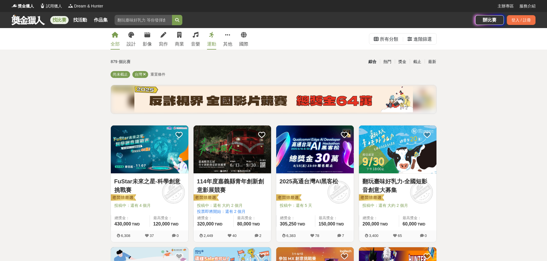
click at [215, 42] on div "運動" at bounding box center [211, 44] width 9 height 7
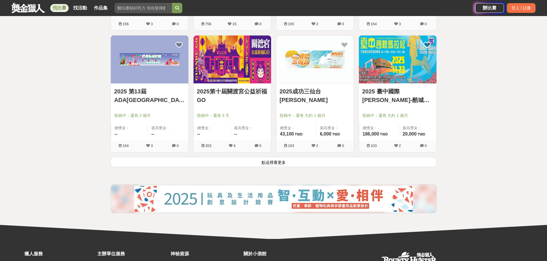
scroll to position [737, 0]
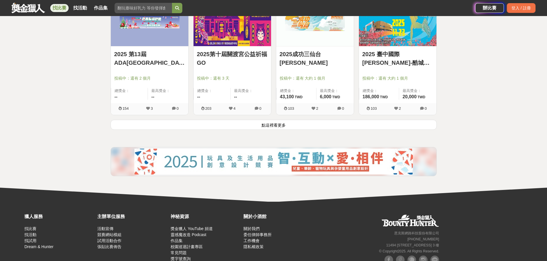
click at [290, 126] on button "點這裡看更多" at bounding box center [273, 125] width 326 height 10
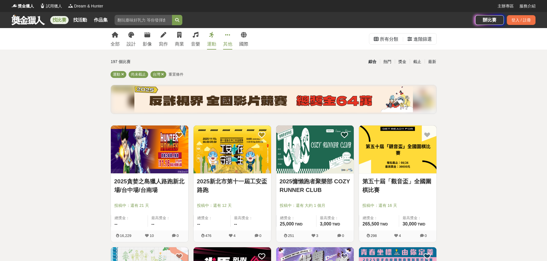
click at [230, 42] on div "其他" at bounding box center [227, 44] width 9 height 7
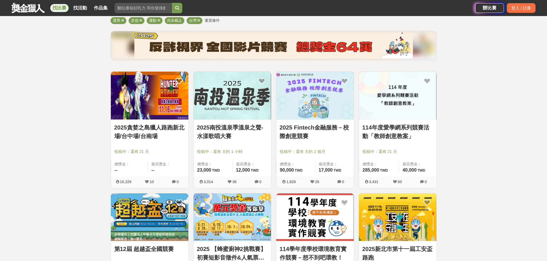
scroll to position [67, 0]
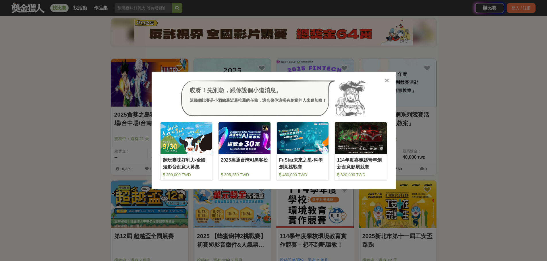
click at [387, 81] on icon at bounding box center [386, 81] width 4 height 6
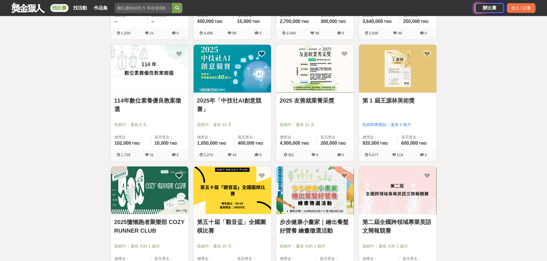
scroll to position [469, 0]
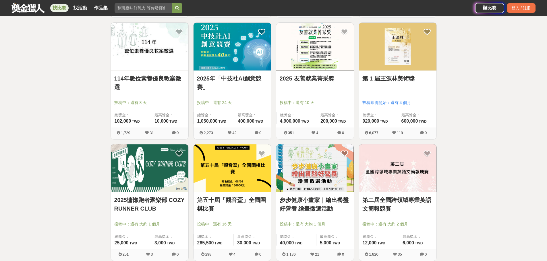
click at [136, 199] on link "2025慵懶跑者聚樂部 COZY RUNNER CLUB" at bounding box center [149, 204] width 71 height 17
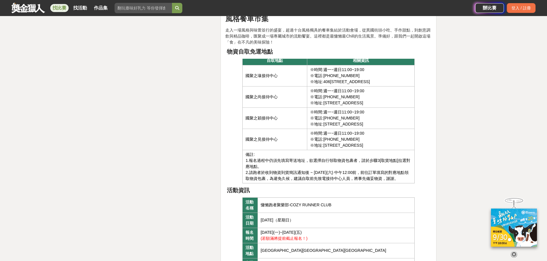
scroll to position [1808, 0]
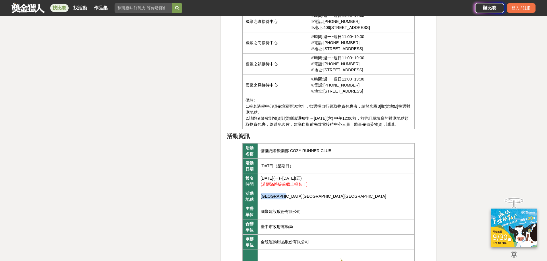
drag, startPoint x: 302, startPoint y: 196, endPoint x: 262, endPoint y: 199, distance: 40.8
click at [262, 199] on td "台中市西屯區中央球場" at bounding box center [335, 196] width 157 height 15
click at [324, 127] on td "備註: 1.報名過程中仍須先填寫寄送地址，欲選擇自行領取物資包裹者，請於步驟3[取貨地點]拉選對應地點。 2.請跑者於收到物資到貨簡訊通知後 ~ 2025/1…" at bounding box center [328, 112] width 172 height 33
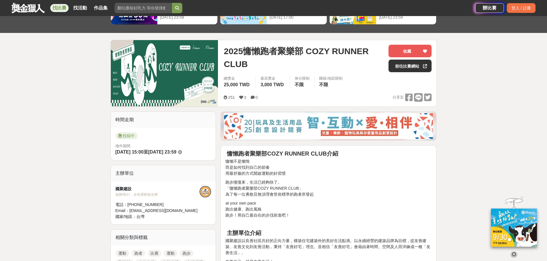
scroll to position [0, 0]
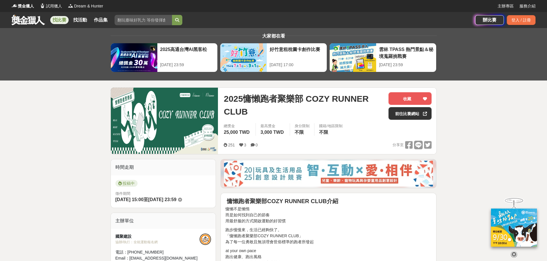
click at [66, 20] on link "找比賽" at bounding box center [59, 20] width 18 height 8
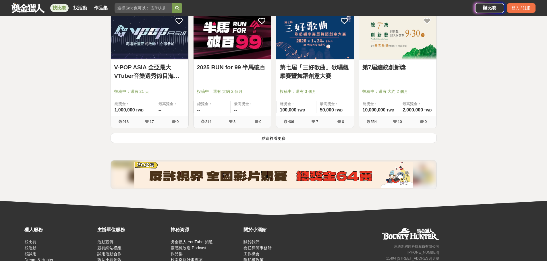
scroll to position [737, 0]
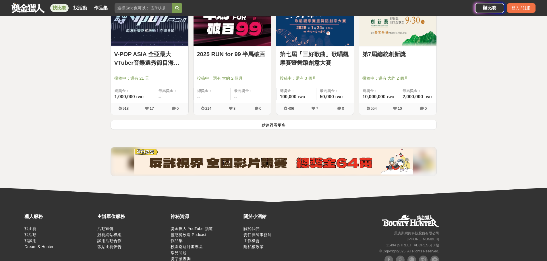
click at [279, 128] on button "點這裡看更多" at bounding box center [273, 125] width 326 height 10
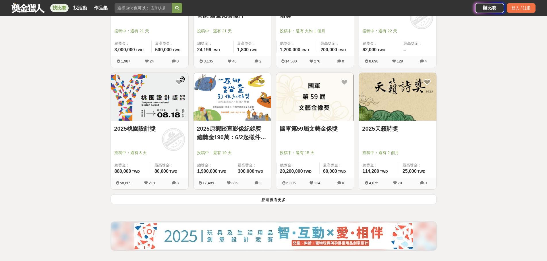
scroll to position [1406, 0]
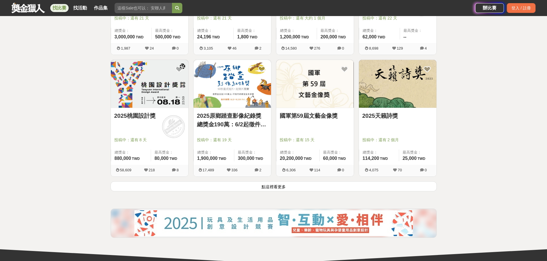
click at [292, 189] on button "點這裡看更多" at bounding box center [273, 187] width 326 height 10
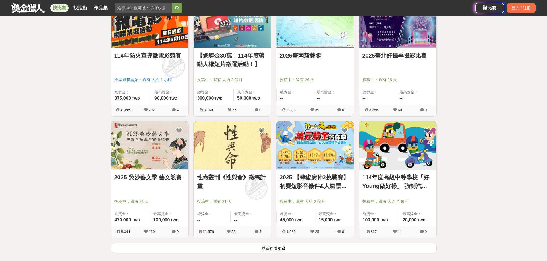
scroll to position [2142, 0]
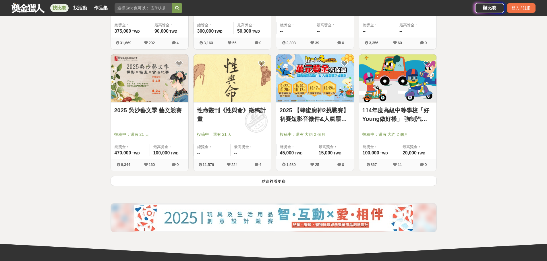
click at [306, 183] on button "點這裡看更多" at bounding box center [273, 181] width 326 height 10
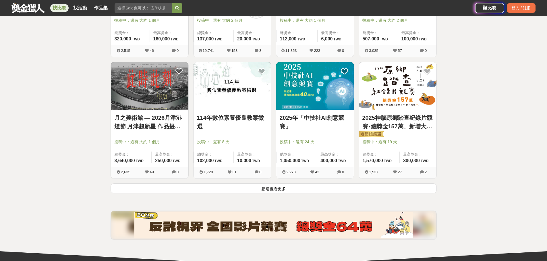
scroll to position [2879, 0]
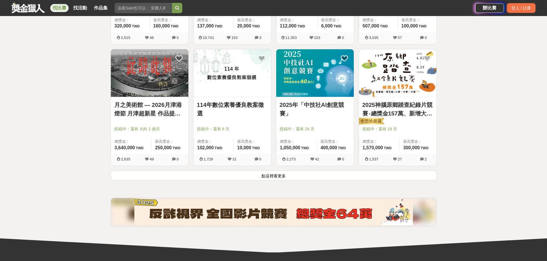
click at [285, 177] on button "點這裡看更多" at bounding box center [273, 176] width 326 height 10
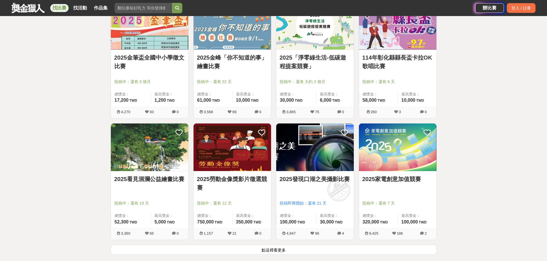
scroll to position [3548, 0]
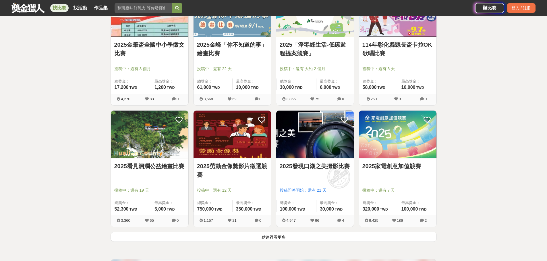
click at [290, 235] on button "點這裡看更多" at bounding box center [273, 237] width 326 height 10
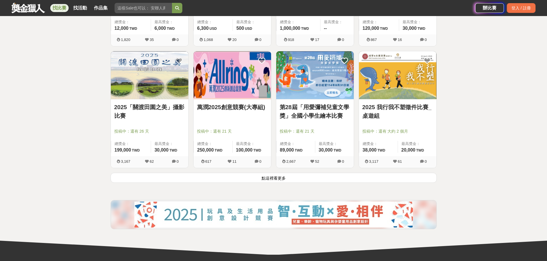
scroll to position [4352, 0]
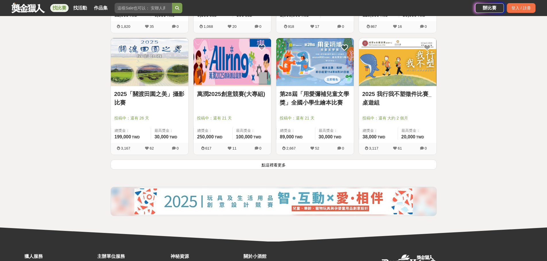
click at [307, 166] on button "點這裡看更多" at bounding box center [273, 165] width 326 height 10
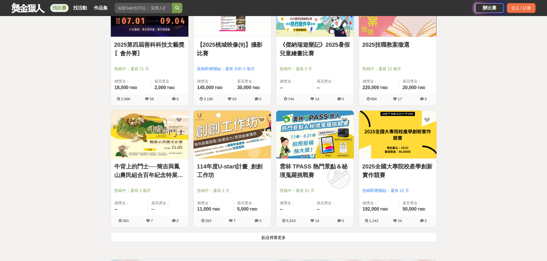
scroll to position [5088, 0]
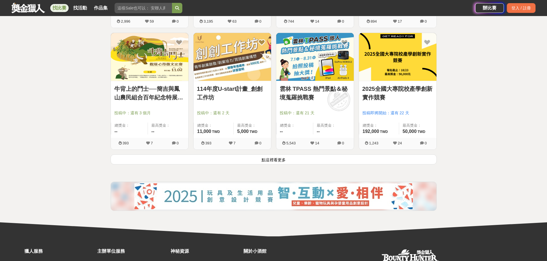
click at [248, 156] on button "點這裡看更多" at bounding box center [273, 160] width 326 height 10
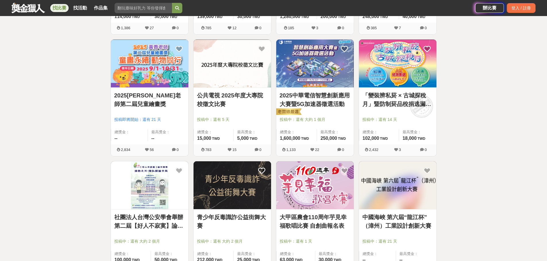
scroll to position [5757, 0]
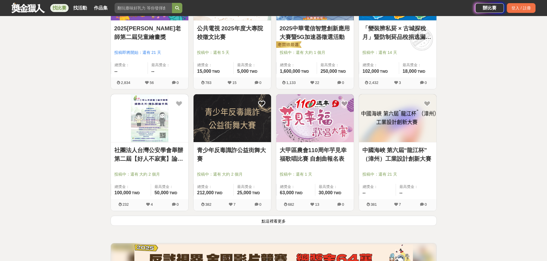
click at [323, 220] on button "點這裡看更多" at bounding box center [273, 221] width 326 height 10
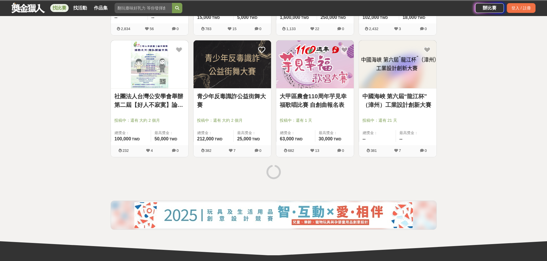
scroll to position [5824, 0]
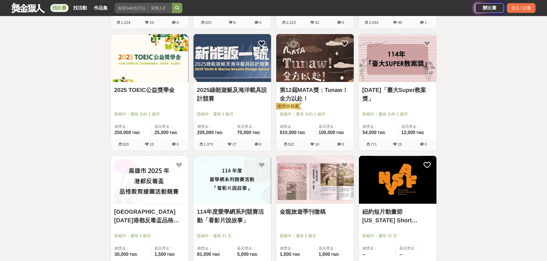
scroll to position [6494, 0]
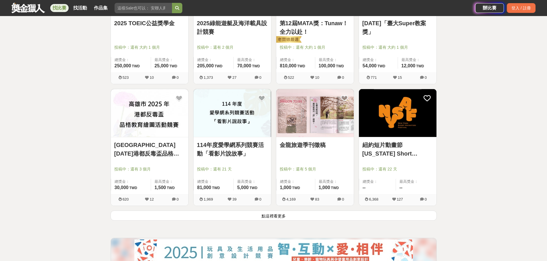
click at [331, 219] on button "點這裡看更多" at bounding box center [273, 216] width 326 height 10
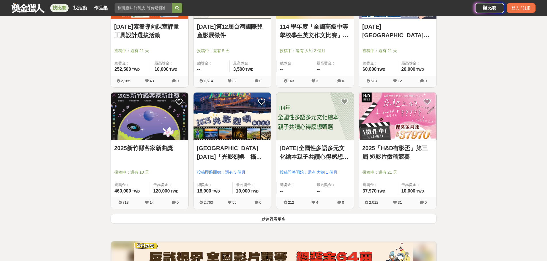
scroll to position [7297, 0]
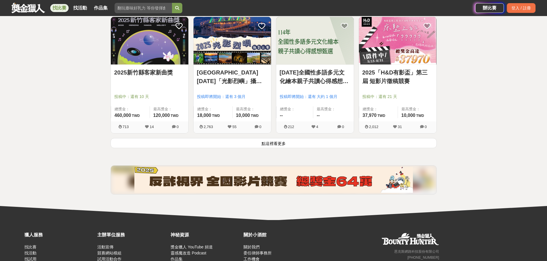
click at [308, 145] on button "點這裡看更多" at bounding box center [273, 143] width 326 height 10
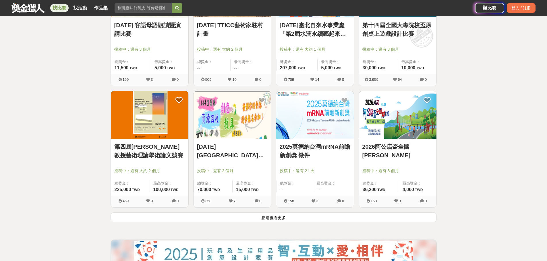
scroll to position [7967, 0]
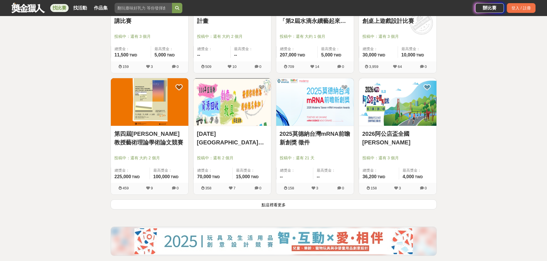
click at [295, 207] on button "點這裡看更多" at bounding box center [273, 205] width 326 height 10
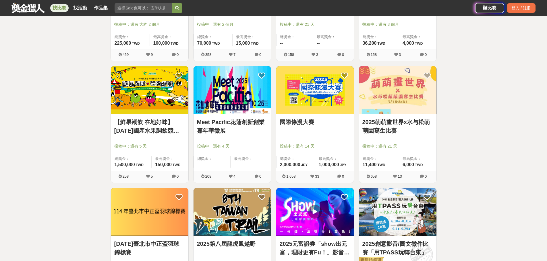
scroll to position [8168, 0]
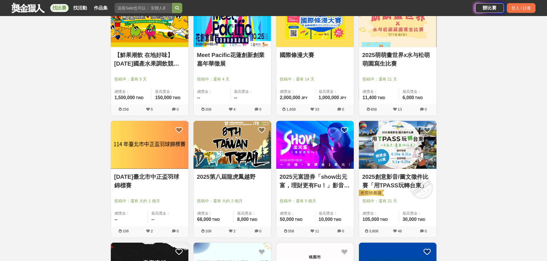
drag, startPoint x: 324, startPoint y: 182, endPoint x: 479, endPoint y: 184, distance: 154.7
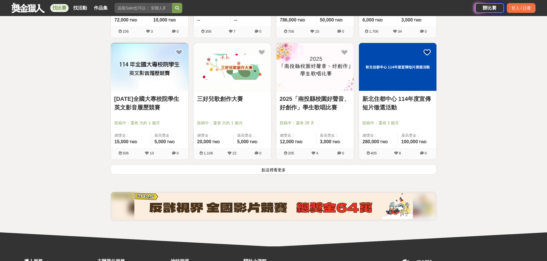
scroll to position [8770, 0]
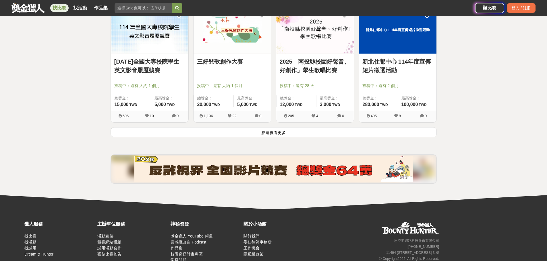
click at [296, 135] on button "點這裡看更多" at bounding box center [273, 132] width 326 height 10
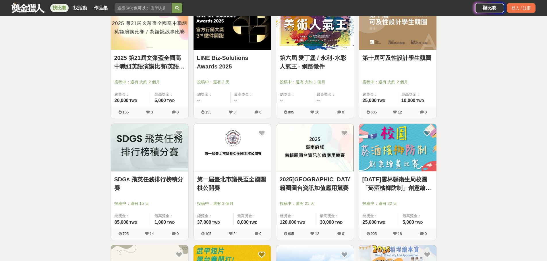
scroll to position [8971, 0]
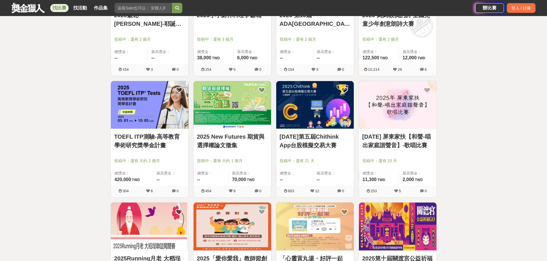
scroll to position [9305, 0]
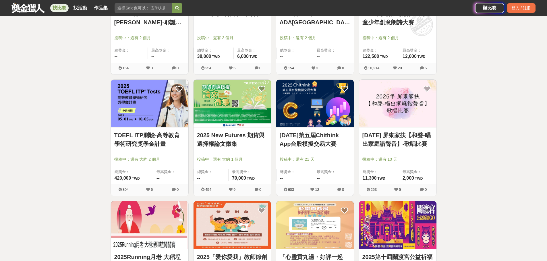
drag, startPoint x: 532, startPoint y: 79, endPoint x: 506, endPoint y: 102, distance: 34.5
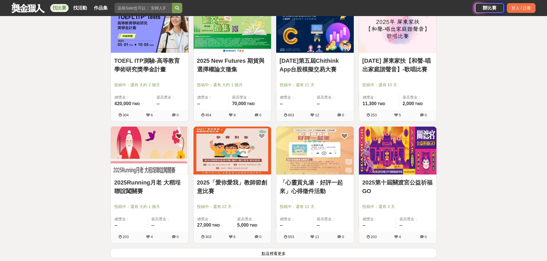
scroll to position [9439, 0]
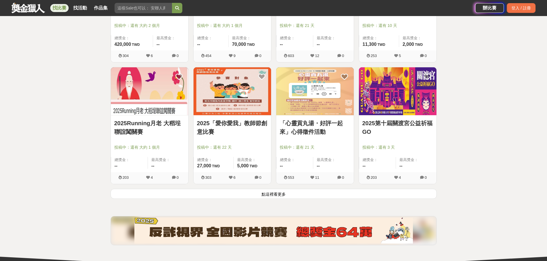
click at [283, 195] on button "點這裡看更多" at bounding box center [273, 194] width 326 height 10
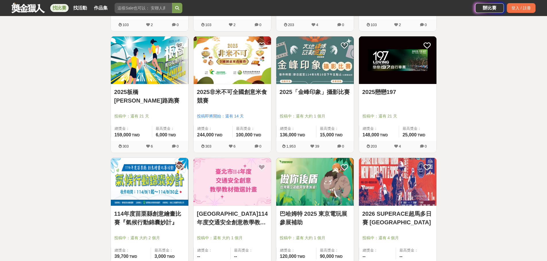
scroll to position [9774, 0]
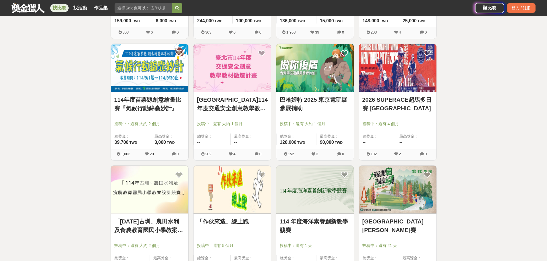
scroll to position [9841, 0]
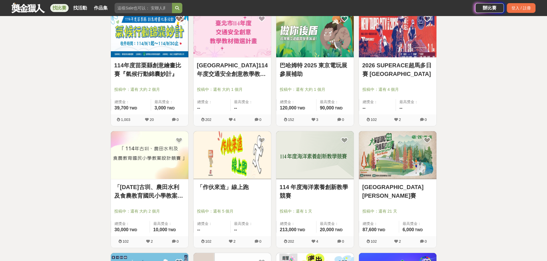
scroll to position [9908, 0]
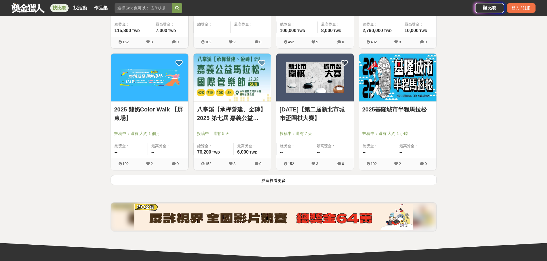
scroll to position [10243, 0]
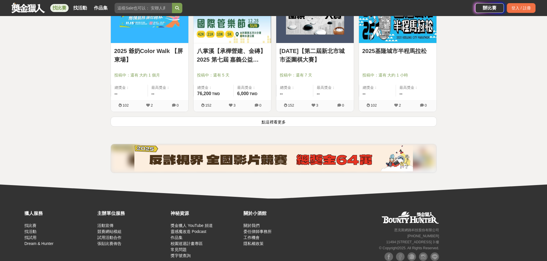
click at [293, 123] on button "點這裡看更多" at bounding box center [273, 122] width 326 height 10
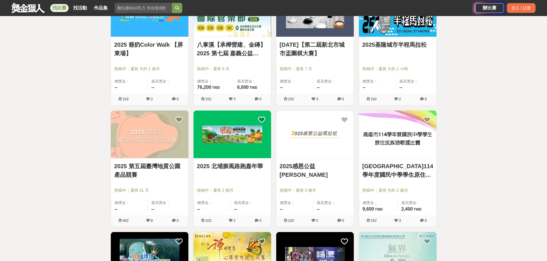
scroll to position [10310, 0]
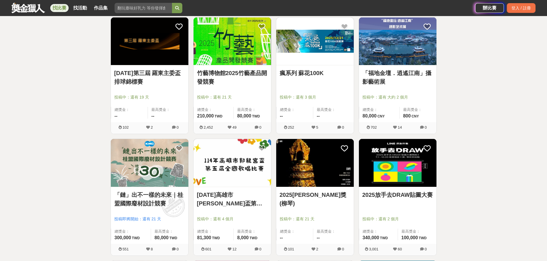
scroll to position [10711, 0]
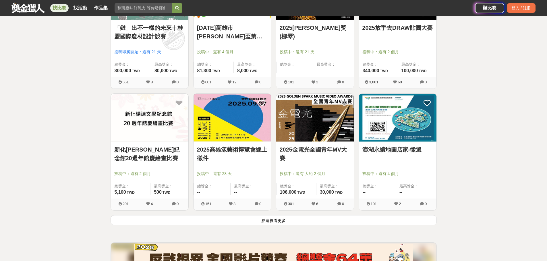
scroll to position [10912, 0]
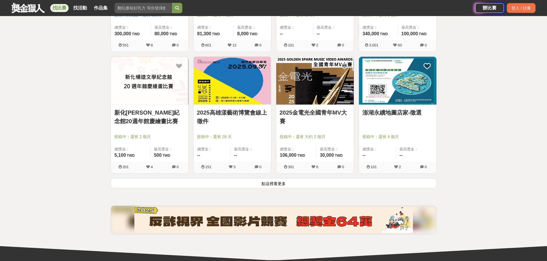
click at [292, 182] on button "點這裡看更多" at bounding box center [273, 183] width 326 height 10
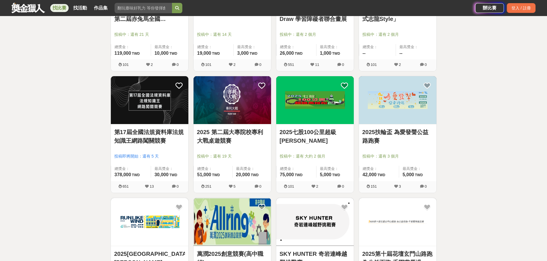
scroll to position [11515, 0]
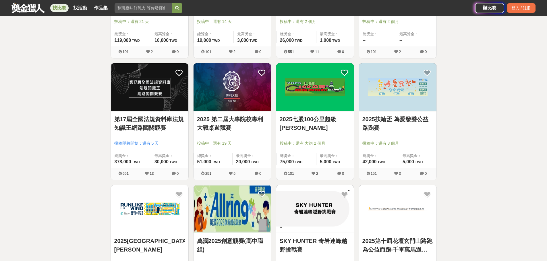
drag, startPoint x: 304, startPoint y: 165, endPoint x: 454, endPoint y: 142, distance: 152.0
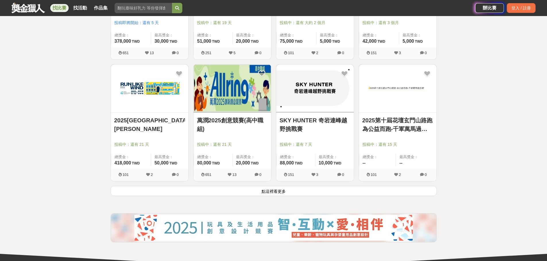
scroll to position [11649, 0]
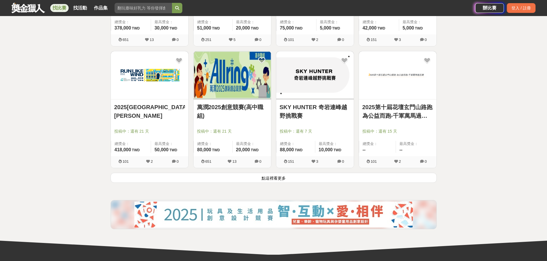
click at [310, 179] on button "點這裡看更多" at bounding box center [273, 178] width 326 height 10
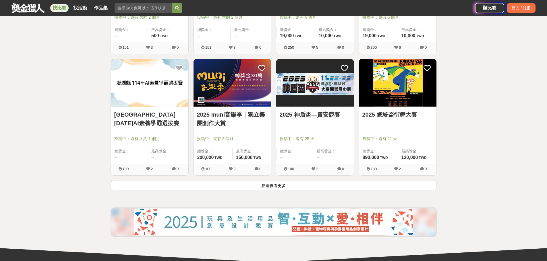
scroll to position [12385, 0]
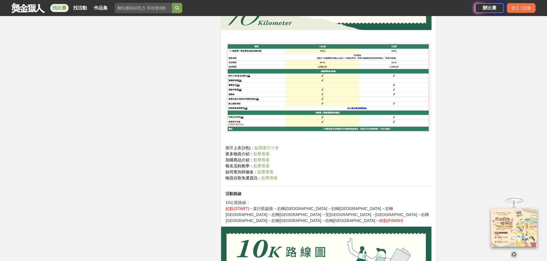
scroll to position [2544, 0]
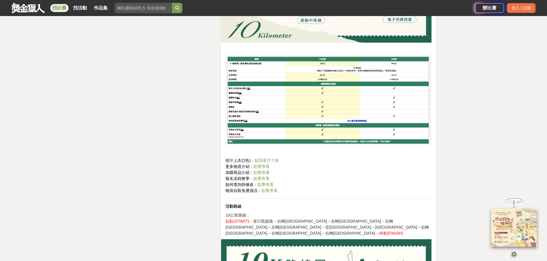
click at [264, 178] on link "點擊查看" at bounding box center [261, 178] width 16 height 5
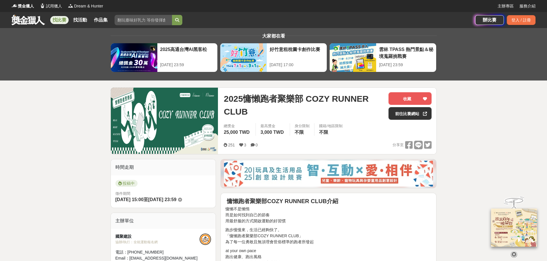
scroll to position [67, 0]
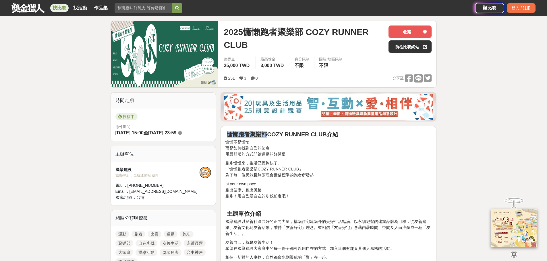
drag, startPoint x: 226, startPoint y: 134, endPoint x: 266, endPoint y: 135, distance: 40.5
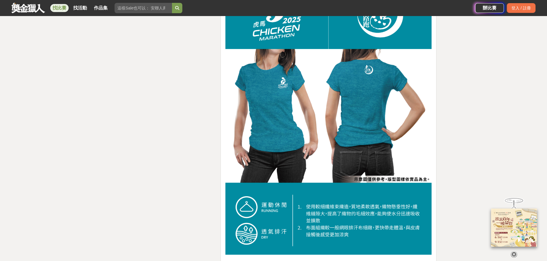
scroll to position [1071, 0]
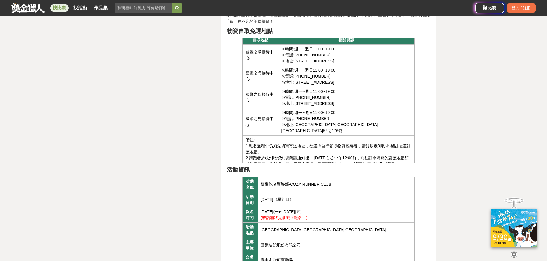
scroll to position [1808, 0]
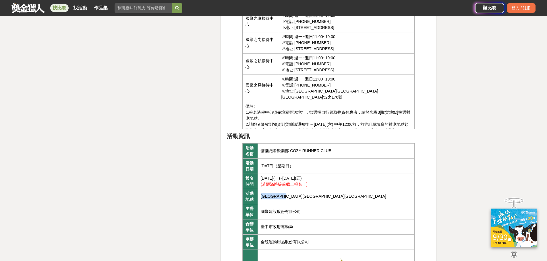
drag, startPoint x: 303, startPoint y: 196, endPoint x: 261, endPoint y: 199, distance: 42.0
click at [261, 199] on td "台中市西屯區中央球場" at bounding box center [335, 196] width 157 height 15
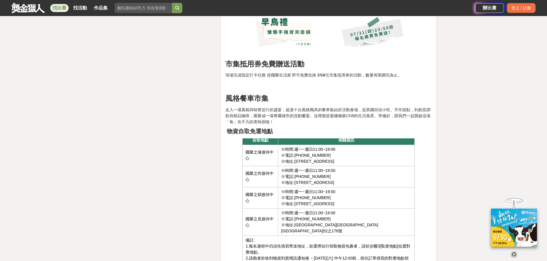
scroll to position [1874, 0]
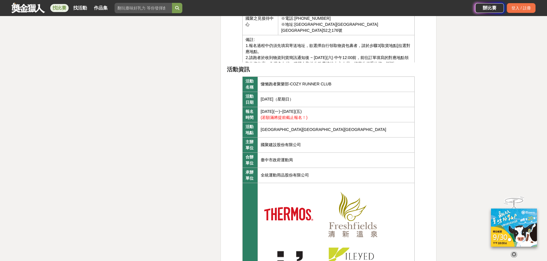
click at [359, 147] on td "國聚建設股份有限公司" at bounding box center [335, 144] width 157 height 15
drag, startPoint x: 382, startPoint y: 179, endPoint x: 405, endPoint y: 196, distance: 27.9
click at [382, 180] on td "全統運動用品股份有限公司" at bounding box center [335, 175] width 157 height 15
drag, startPoint x: 392, startPoint y: 207, endPoint x: 417, endPoint y: 137, distance: 74.5
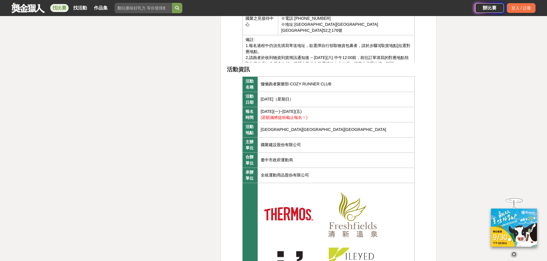
click at [316, 98] on td "2025年11月30日（星期日）" at bounding box center [335, 99] width 157 height 15
drag, startPoint x: 283, startPoint y: 103, endPoint x: 268, endPoint y: 106, distance: 15.5
click at [283, 103] on td "2025年11月30日（星期日）" at bounding box center [335, 99] width 157 height 15
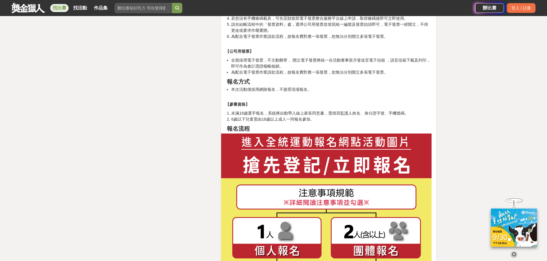
scroll to position [3280, 0]
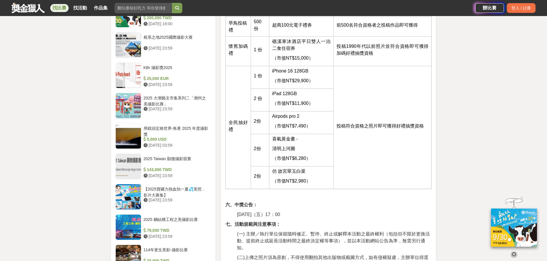
scroll to position [669, 0]
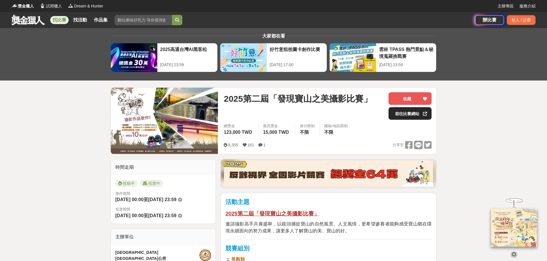
click at [405, 115] on link "前往比賽網站" at bounding box center [409, 113] width 43 height 13
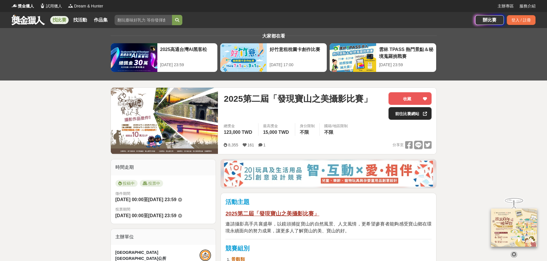
click at [412, 114] on link "前往比賽網站" at bounding box center [409, 113] width 43 height 13
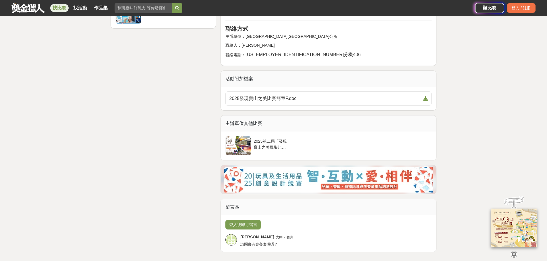
scroll to position [603, 0]
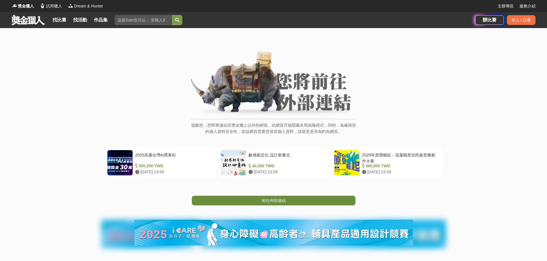
click at [298, 202] on link "前往外部連結" at bounding box center [274, 201] width 164 height 10
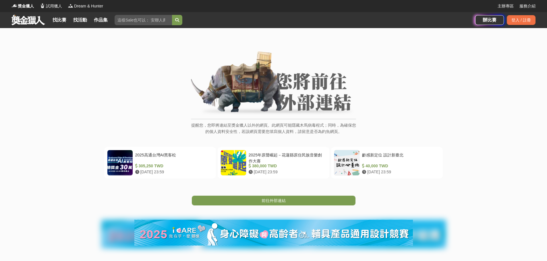
click at [286, 199] on link "前往外部連結" at bounding box center [274, 201] width 164 height 10
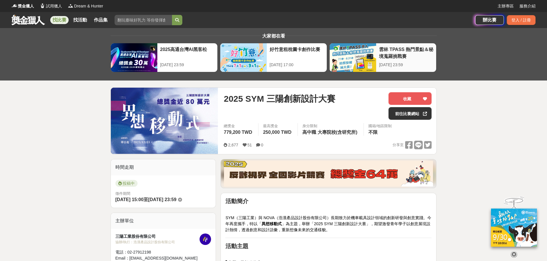
click at [398, 62] on div "[DATE] 23:59" at bounding box center [406, 65] width 54 height 6
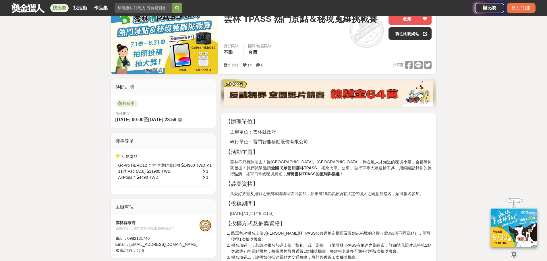
scroll to position [67, 0]
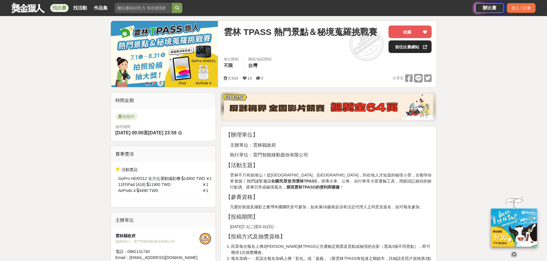
click at [413, 47] on link "前往比賽網站" at bounding box center [409, 46] width 43 height 13
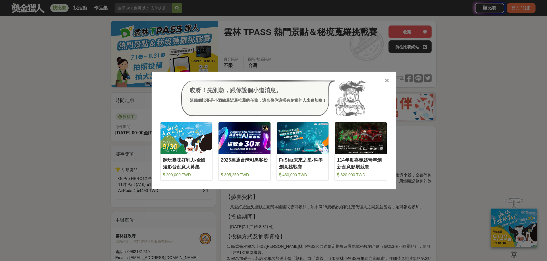
click at [335, 57] on div "哎呀！先別急，跟你說個小道消息。 這幾個比賽是小酒館最近最推薦的任務，適合像你這樣有創意的人來參加噢！ 收藏 翻玩臺味好乳力-全國短影音創意大募集 200,0…" at bounding box center [273, 130] width 547 height 261
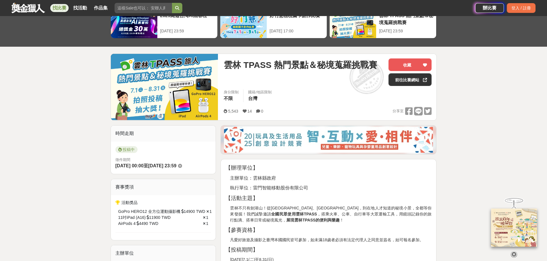
scroll to position [0, 0]
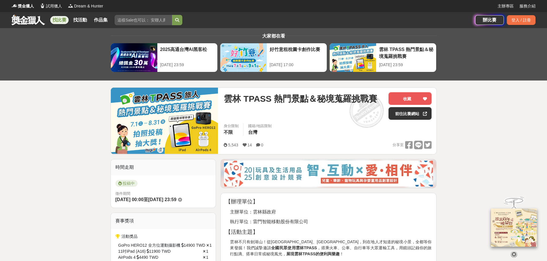
click at [62, 19] on link "找比賽" at bounding box center [59, 20] width 18 height 8
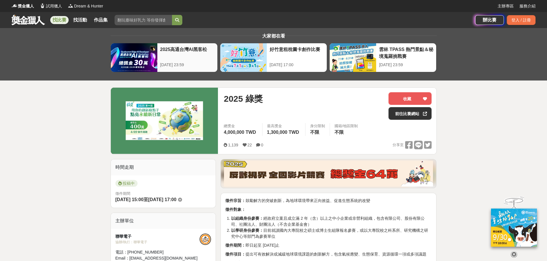
click at [201, 59] on div "2025高通台灣AI黑客松 [DATE] 23:59" at bounding box center [187, 57] width 60 height 29
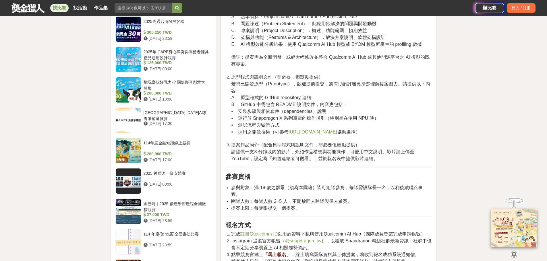
scroll to position [536, 0]
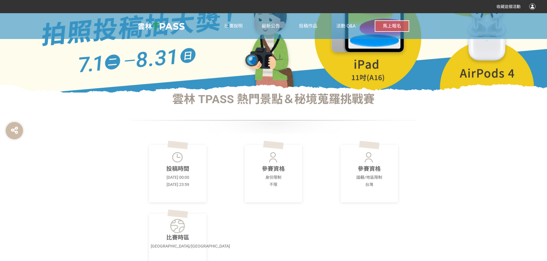
scroll to position [201, 0]
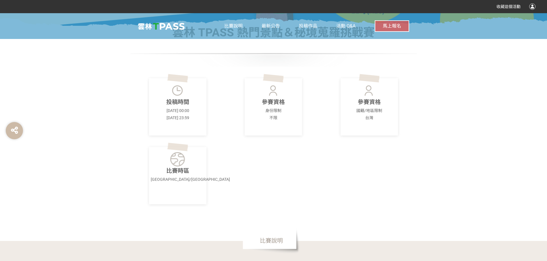
drag, startPoint x: 166, startPoint y: 110, endPoint x: 196, endPoint y: 111, distance: 29.6
click at [196, 111] on p "[DATE] 00:00" at bounding box center [178, 111] width 54 height 6
drag, startPoint x: 168, startPoint y: 117, endPoint x: 199, endPoint y: 117, distance: 31.6
click at [197, 117] on p "[DATE] 23:59" at bounding box center [178, 118] width 54 height 6
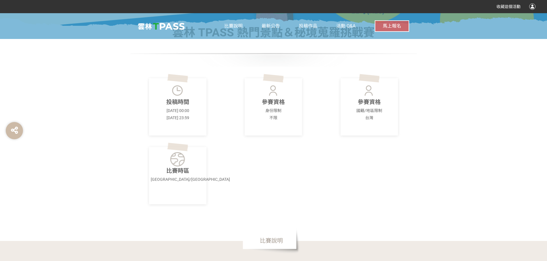
click at [200, 117] on p "[DATE] 23:59" at bounding box center [178, 118] width 54 height 6
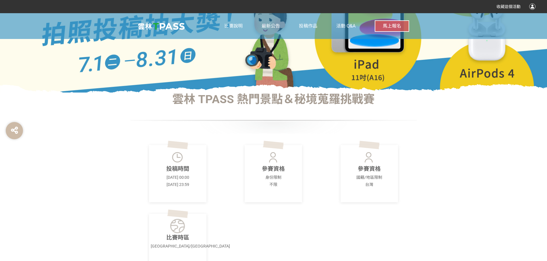
click at [274, 141] on div "投稿時間 2025-07-01 00:00 2025-08-31 23:59 參賽資格 身份限制 不限 參賽資格 國籍/地區限制 台灣 比賽時區 Asia/T…" at bounding box center [273, 221] width 287 height 174
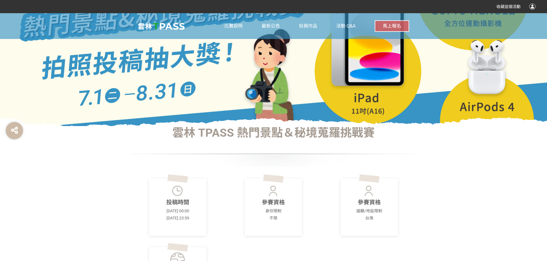
scroll to position [67, 0]
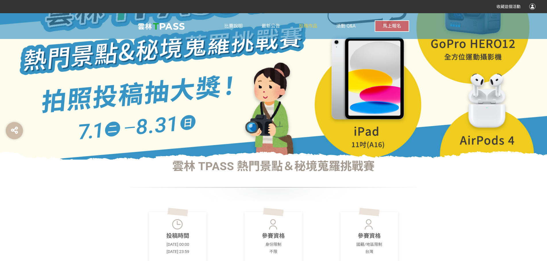
click at [315, 24] on span "投稿作品" at bounding box center [308, 25] width 18 height 5
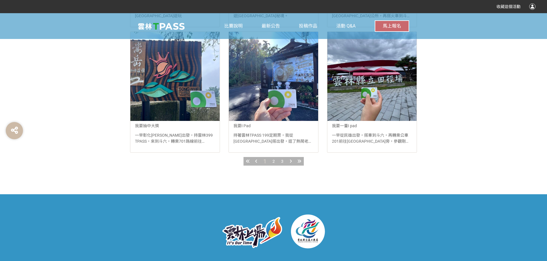
scroll to position [669, 0]
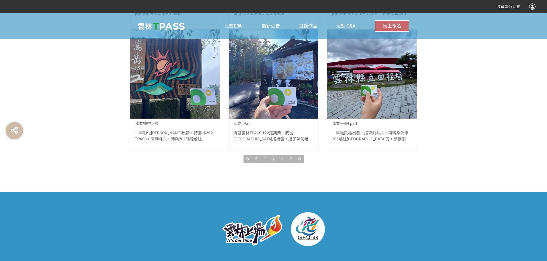
click at [292, 159] on div at bounding box center [290, 159] width 9 height 9
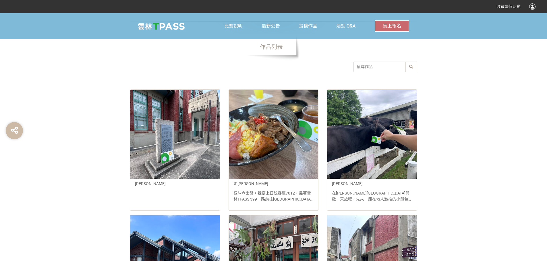
scroll to position [268, 0]
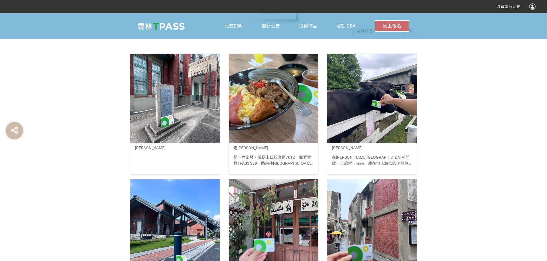
click at [268, 116] on div at bounding box center [273, 98] width 89 height 89
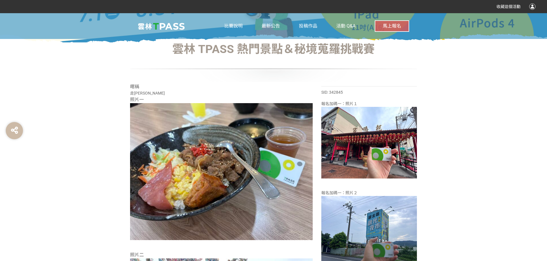
scroll to position [166, 0]
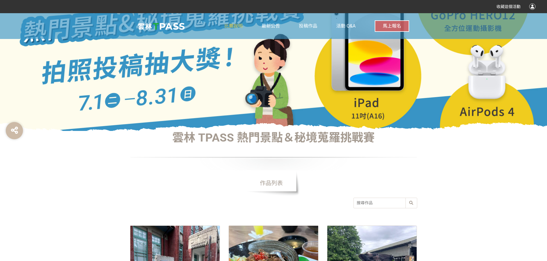
scroll to position [201, 0]
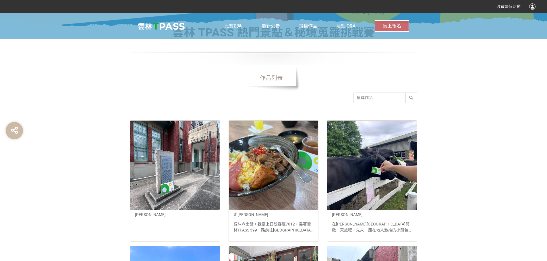
click at [389, 98] on input "search" at bounding box center [384, 98] width 63 height 10
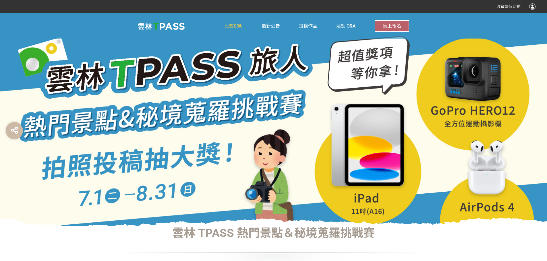
click at [227, 23] on span "比賽說明" at bounding box center [233, 25] width 18 height 5
click at [233, 21] on link "比賽說明" at bounding box center [233, 26] width 18 height 26
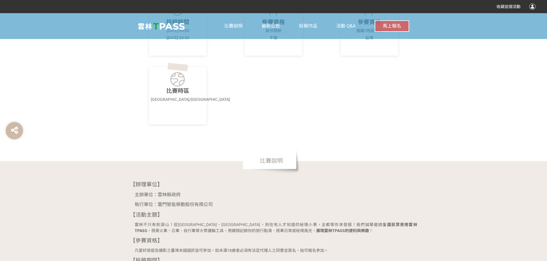
scroll to position [402, 0]
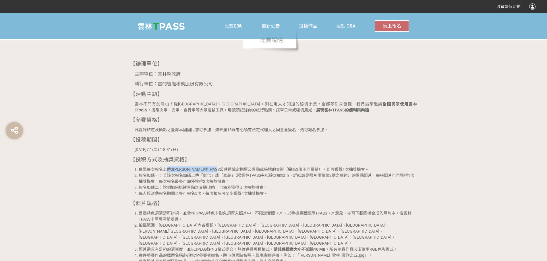
drag, startPoint x: 169, startPoint y: 169, endPoint x: 238, endPoint y: 173, distance: 68.9
click at [238, 173] on ol "民眾每次報名上傳3張與雲林TPASS公共運輸定期票及景點或秘境的合影（需為3個不同景點），即可獲得1次抽獎機會。 報名加碼一：若該次報名加碼上傳「彰化」或「嘉…" at bounding box center [273, 182] width 287 height 30
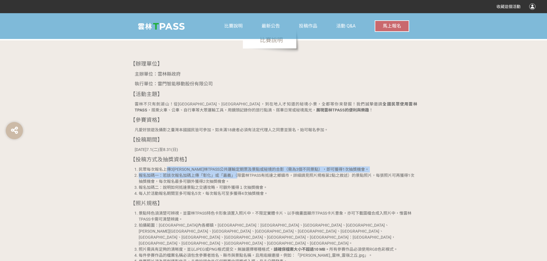
click at [238, 173] on li "報名加碼一：若該次報名加碼上傳「彰化」或「嘉義」（限雲林TPASS有抵達之鄉鎮市，詳細請見照片規格第2點之敘述）的景點照片，每張照片可再獲得1次抽獎機會，每次…" at bounding box center [278, 179] width 278 height 12
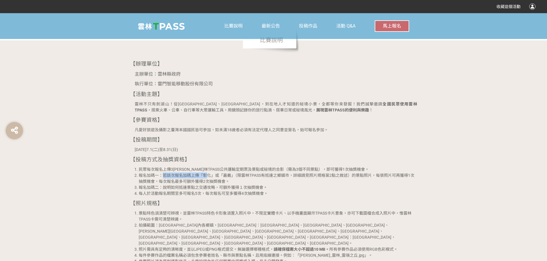
drag, startPoint x: 161, startPoint y: 174, endPoint x: 206, endPoint y: 177, distance: 44.9
click at [206, 177] on li "報名加碼一：若該次報名加碼上傳「彰化」或「嘉義」（限雲林TPASS有抵達之鄉鎮市，詳細請見照片規格第2點之敘述）的景點照片，每張照片可再獲得1次抽獎機會，每次…" at bounding box center [278, 179] width 278 height 12
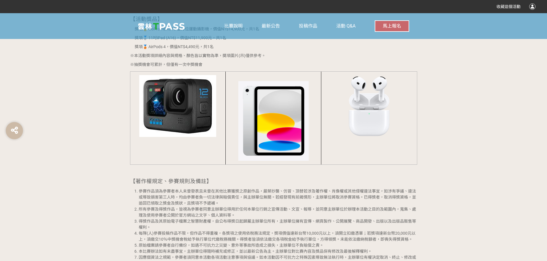
scroll to position [603, 0]
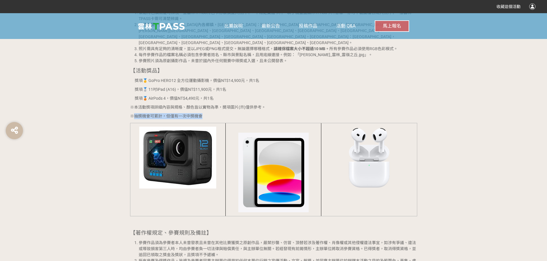
drag, startPoint x: 134, startPoint y: 106, endPoint x: 184, endPoint y: 109, distance: 50.0
click at [184, 109] on div "【辦理單位】 主辦單位：雲林縣政府 執行單位：雷門智能移動股份有限公司 【活動主題】 雲林不只有劍湖山！從北港老街、古坑綠色隧道，到在地人才知道的秘境小景，全…" at bounding box center [273, 116] width 287 height 514
click at [187, 113] on p "※抽獎機會可累計，但僅有一次中獎機會" at bounding box center [273, 116] width 287 height 6
click at [216, 108] on div "【辦理單位】 主辦單位：雲林縣政府 執行單位：雷門智能移動股份有限公司 【活動主題】 雲林不只有劍湖山！從北港老街、古坑綠色隧道，到在地人才知道的秘境小景，全…" at bounding box center [273, 116] width 287 height 514
click at [199, 113] on p "※抽獎機會可累計，但僅有一次中獎機會" at bounding box center [273, 116] width 287 height 6
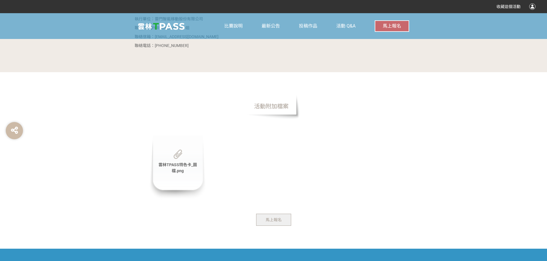
scroll to position [937, 0]
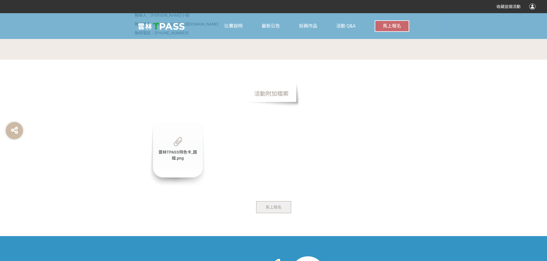
click at [180, 150] on span "雲林TPASS特色卡_圖檔.png" at bounding box center [177, 155] width 38 height 11
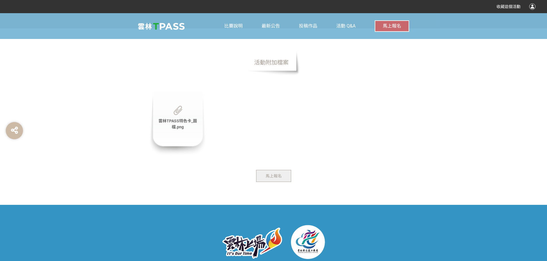
scroll to position [982, 0]
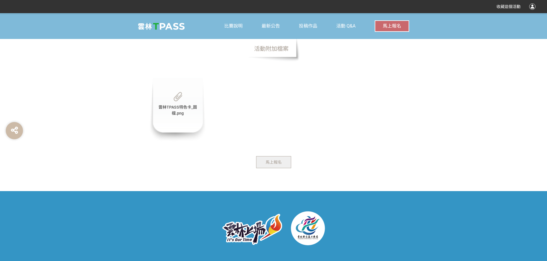
click at [273, 156] on button "馬上報名" at bounding box center [273, 162] width 35 height 12
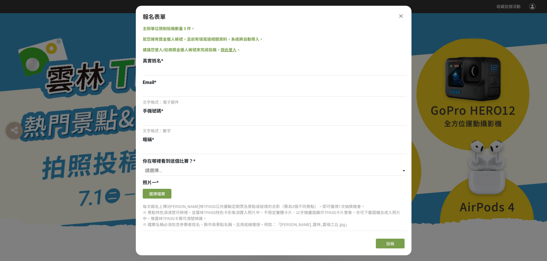
scroll to position [0, 0]
click at [157, 170] on select "請選擇... 獎金獵人網站 Facebook / Instagram 校園講座 / 老師系上推薦 電子郵件 海報 其他" at bounding box center [275, 171] width 264 height 10
select select "獎金獵人網站"
click at [143, 166] on select "請選擇... 獎金獵人網站 Facebook / Instagram 校園講座 / 老師系上推薦 電子郵件 海報 其他" at bounding box center [275, 171] width 264 height 10
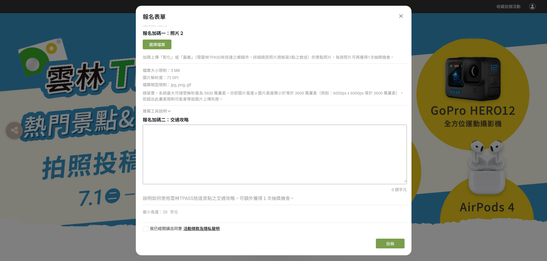
scroll to position [552, 0]
click at [111, 128] on div at bounding box center [273, 119] width 547 height 213
click at [399, 15] on icon at bounding box center [401, 16] width 4 height 6
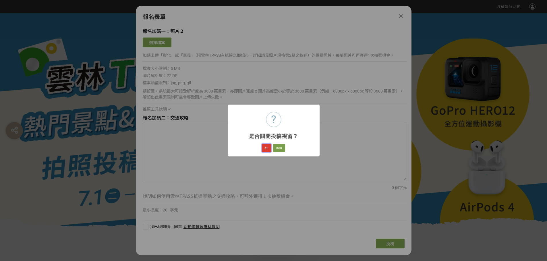
click at [266, 149] on button "好" at bounding box center [266, 148] width 9 height 8
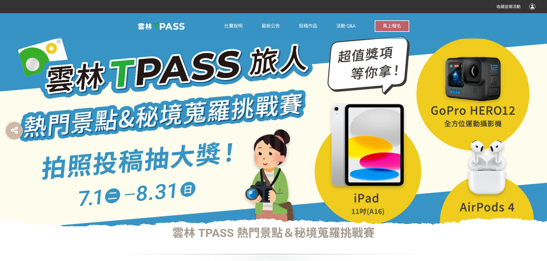
scroll to position [335, 0]
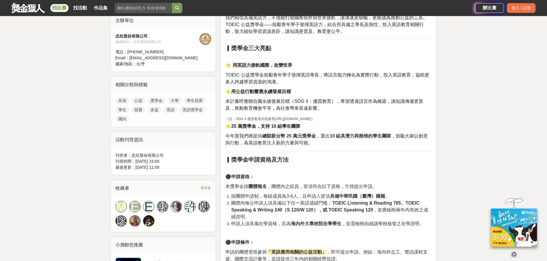
scroll to position [268, 0]
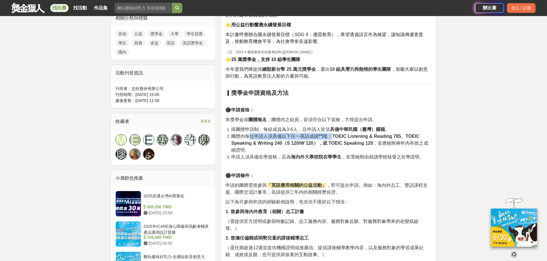
drag, startPoint x: 250, startPoint y: 138, endPoint x: 333, endPoint y: 138, distance: 83.5
click at [331, 138] on span "團體內每位申請人須具備以下任一英語成績門檻： TOEIC Listening & Reading 785、TOEIC Speaking & Writing 2…" at bounding box center [329, 143] width 197 height 19
click at [334, 138] on strong "TOEIC Listening & Reading 785、TOEIC Speaking & Writing 240（S 120/W 120），或 TOEIC…" at bounding box center [325, 140] width 188 height 12
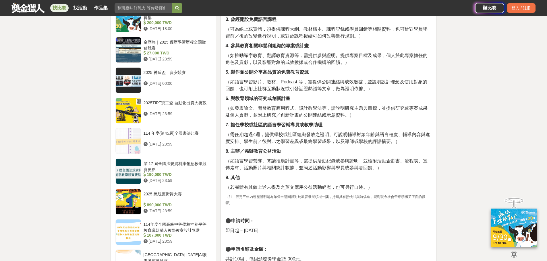
scroll to position [536, 0]
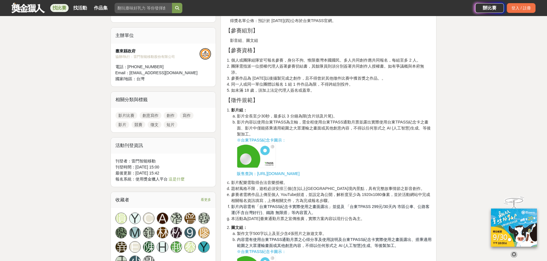
scroll to position [469, 0]
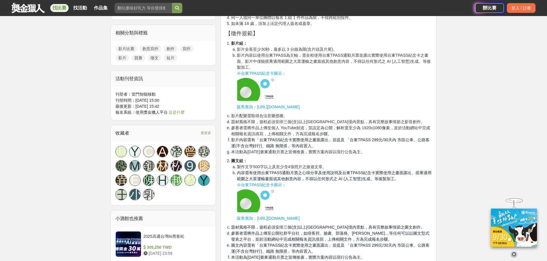
click at [283, 107] on span "https://taitung.tpass.tw/notice#Sales" at bounding box center [278, 107] width 42 height 5
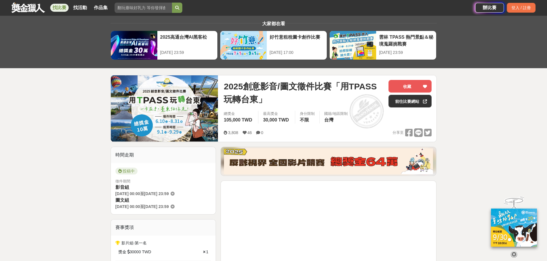
scroll to position [0, 0]
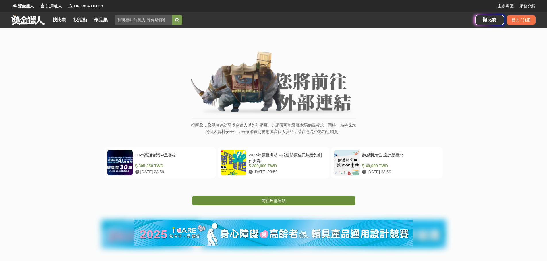
click at [278, 197] on link "前往外部連結" at bounding box center [274, 201] width 164 height 10
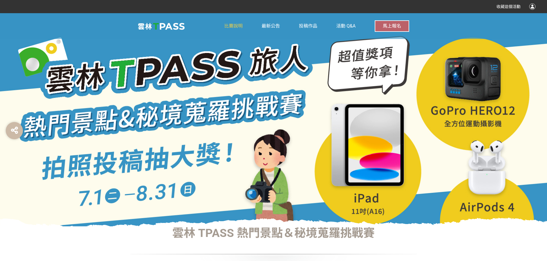
click at [234, 24] on span "比賽說明" at bounding box center [233, 25] width 18 height 5
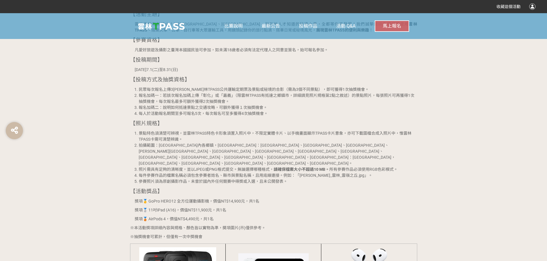
scroll to position [469, 0]
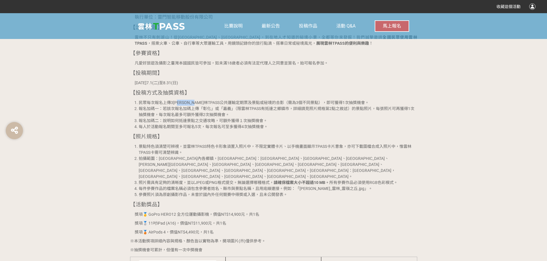
drag, startPoint x: 181, startPoint y: 102, endPoint x: 201, endPoint y: 101, distance: 20.7
click at [201, 101] on li "民眾每次報名上傳3[PERSON_NAME]林TPASS公共運輸定期票及景點或秘境的合影（需為3個不同景點），即可獲得1次抽獎機會。" at bounding box center [278, 103] width 278 height 6
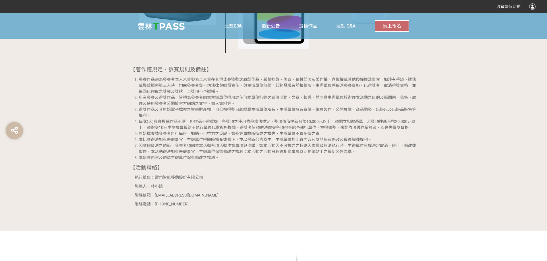
scroll to position [803, 0]
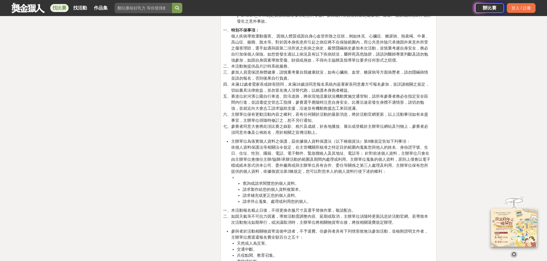
scroll to position [1339, 0]
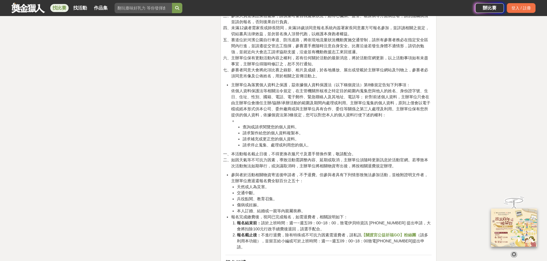
click at [521, 71] on div "大家都在看 2025高通台灣AI黑客松 2025-08-15 23:59 好竹意租稅圖卡創作比賽 2025-09-01 17:00 雲林 TPASS 熱門景點…" at bounding box center [273, 265] width 547 height 3153
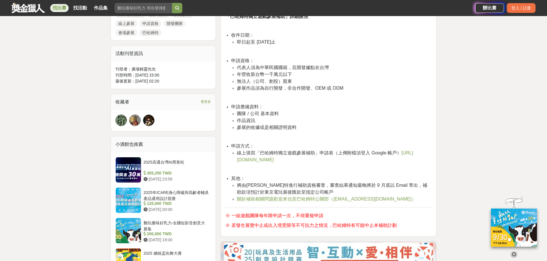
scroll to position [469, 0]
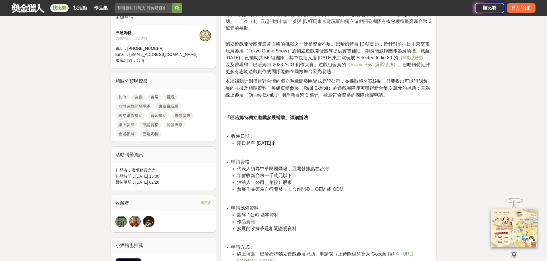
scroll to position [268, 0]
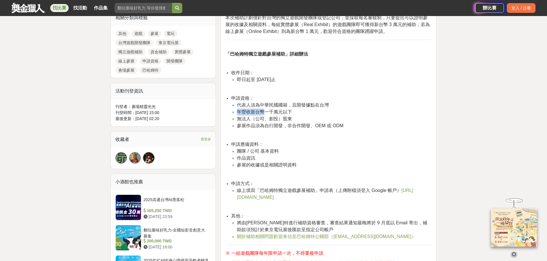
drag, startPoint x: 235, startPoint y: 112, endPoint x: 269, endPoint y: 111, distance: 33.3
click at [268, 111] on ul "代表人須為中華民國國籍，且開發據點在台灣 年營收新台幣一千萬元以下 無法人（公司、創投）股東 參展作品須為自行開發，非合作開發、OEM 或 ODM" at bounding box center [331, 116] width 200 height 28
click at [269, 111] on span "年營收新台幣一千萬元以下" at bounding box center [264, 112] width 55 height 5
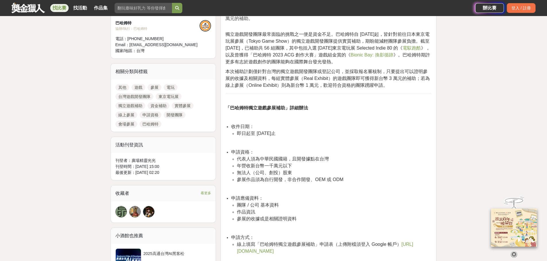
scroll to position [201, 0]
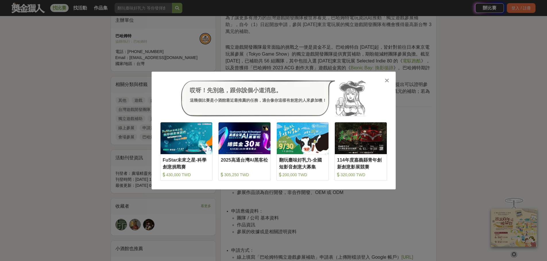
click at [383, 81] on div "哎呀！先別急，跟你說個小道消息。 這幾個比賽是小酒館最近最推薦的任務，適合像你這樣有創意的人來參加噢！" at bounding box center [273, 98] width 227 height 36
drag, startPoint x: 0, startPoint y: 132, endPoint x: 0, endPoint y: 123, distance: 8.3
click at [0, 132] on div "哎呀！先別急，跟你說個小道消息。 這幾個比賽是小酒館最近最推薦的任務，適合像你這樣有創意的人來參加噢！ 收藏 FuStar未來之星-科學創意挑戰賽 430,0…" at bounding box center [273, 130] width 547 height 261
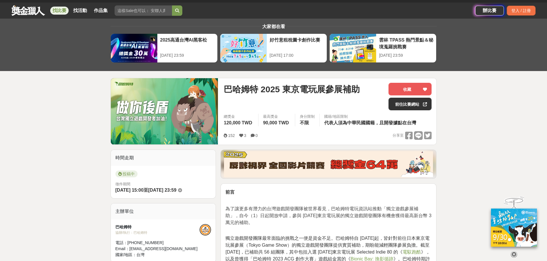
scroll to position [0, 0]
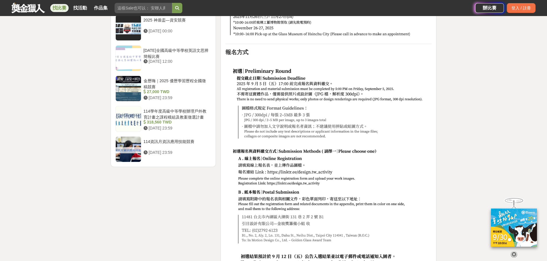
scroll to position [669, 0]
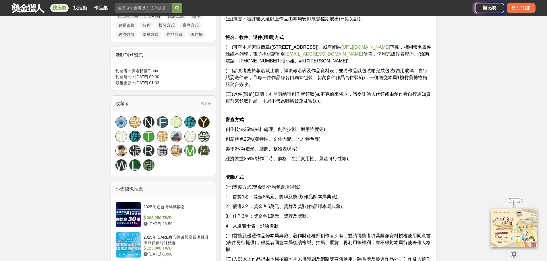
scroll to position [335, 0]
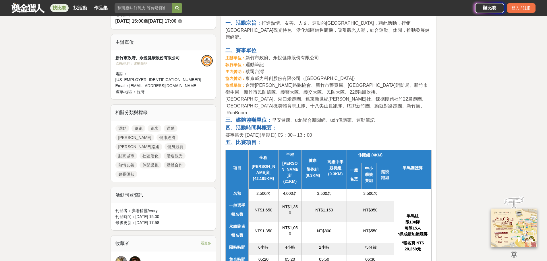
scroll to position [201, 0]
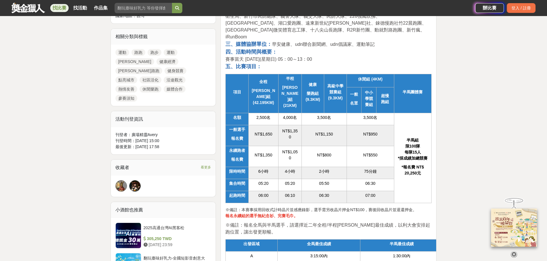
scroll to position [268, 0]
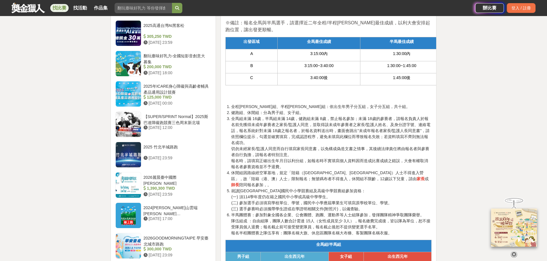
scroll to position [536, 0]
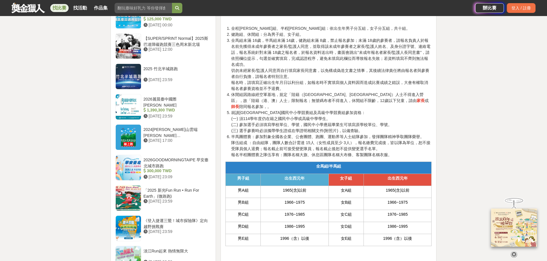
drag, startPoint x: 16, startPoint y: 164, endPoint x: 16, endPoint y: 160, distance: 3.4
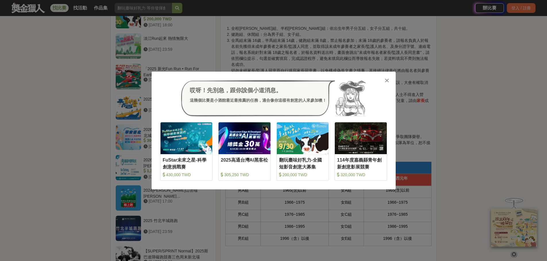
click at [384, 80] on div at bounding box center [387, 80] width 6 height 6
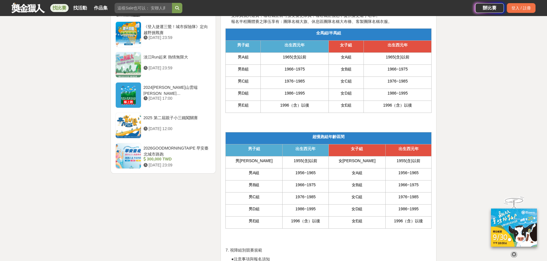
scroll to position [737, 0]
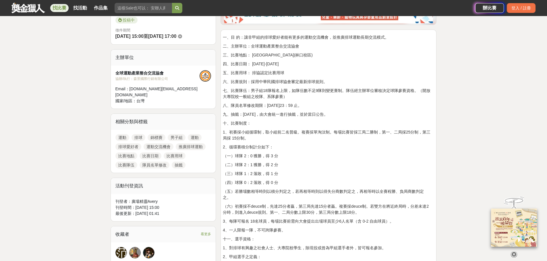
scroll to position [134, 0]
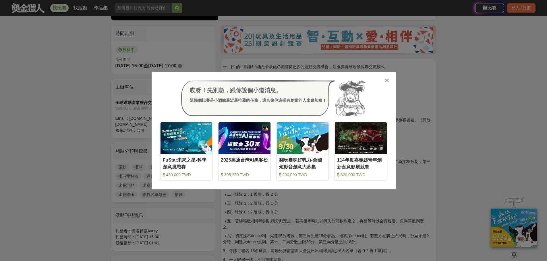
click at [385, 81] on icon at bounding box center [386, 81] width 4 height 6
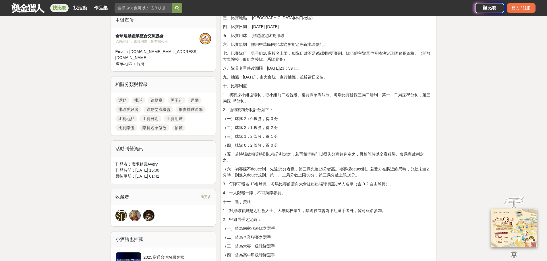
scroll to position [335, 0]
